Goal: Check status: Check status

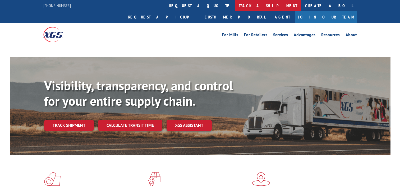
drag, startPoint x: 0, startPoint y: 0, endPoint x: 194, endPoint y: 5, distance: 193.6
click at [235, 5] on link "track a shipment" at bounding box center [268, 5] width 66 height 11
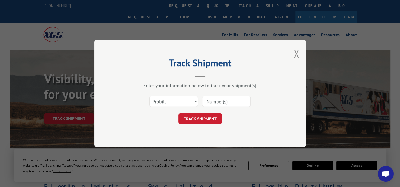
click at [196, 102] on select "Select category... Probill BOL PO" at bounding box center [173, 101] width 49 height 11
select select "bol"
click at [149, 96] on select "Select category... Probill BOL PO" at bounding box center [173, 101] width 49 height 11
click at [215, 105] on input at bounding box center [226, 101] width 49 height 11
paste input "0500240"
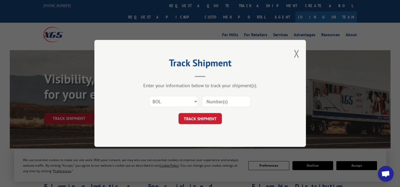
type input "0500240"
click button "TRACK SHIPMENT" at bounding box center [199, 118] width 43 height 11
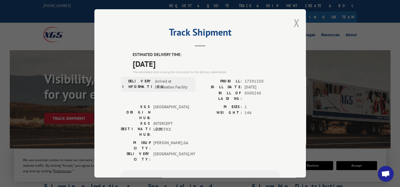
click at [294, 23] on button "Close modal" at bounding box center [297, 23] width 6 height 14
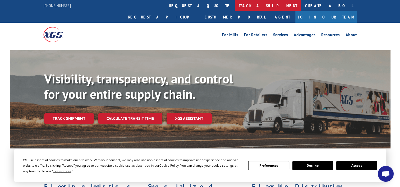
click at [235, 4] on link "track a shipment" at bounding box center [268, 5] width 66 height 11
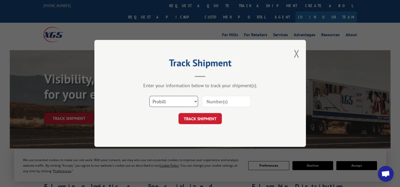
click at [187, 102] on select "Select category... Probill BOL PO" at bounding box center [173, 101] width 49 height 11
select select "bol"
click at [149, 96] on select "Select category... Probill BOL PO" at bounding box center [173, 101] width 49 height 11
click at [213, 106] on input at bounding box center [226, 101] width 49 height 11
paste input "368728"
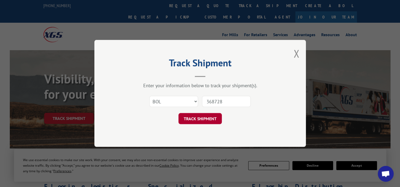
type input "368728"
click at [214, 118] on button "TRACK SHIPMENT" at bounding box center [199, 118] width 43 height 11
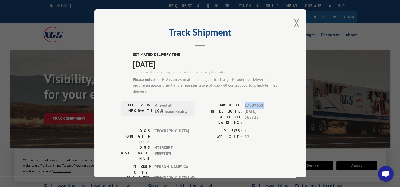
drag, startPoint x: 262, startPoint y: 105, endPoint x: 242, endPoint y: 107, distance: 20.4
click at [242, 107] on div "PROBILL: 17589631" at bounding box center [239, 106] width 79 height 6
copy span "17589631"
